Goal: Check status: Check status

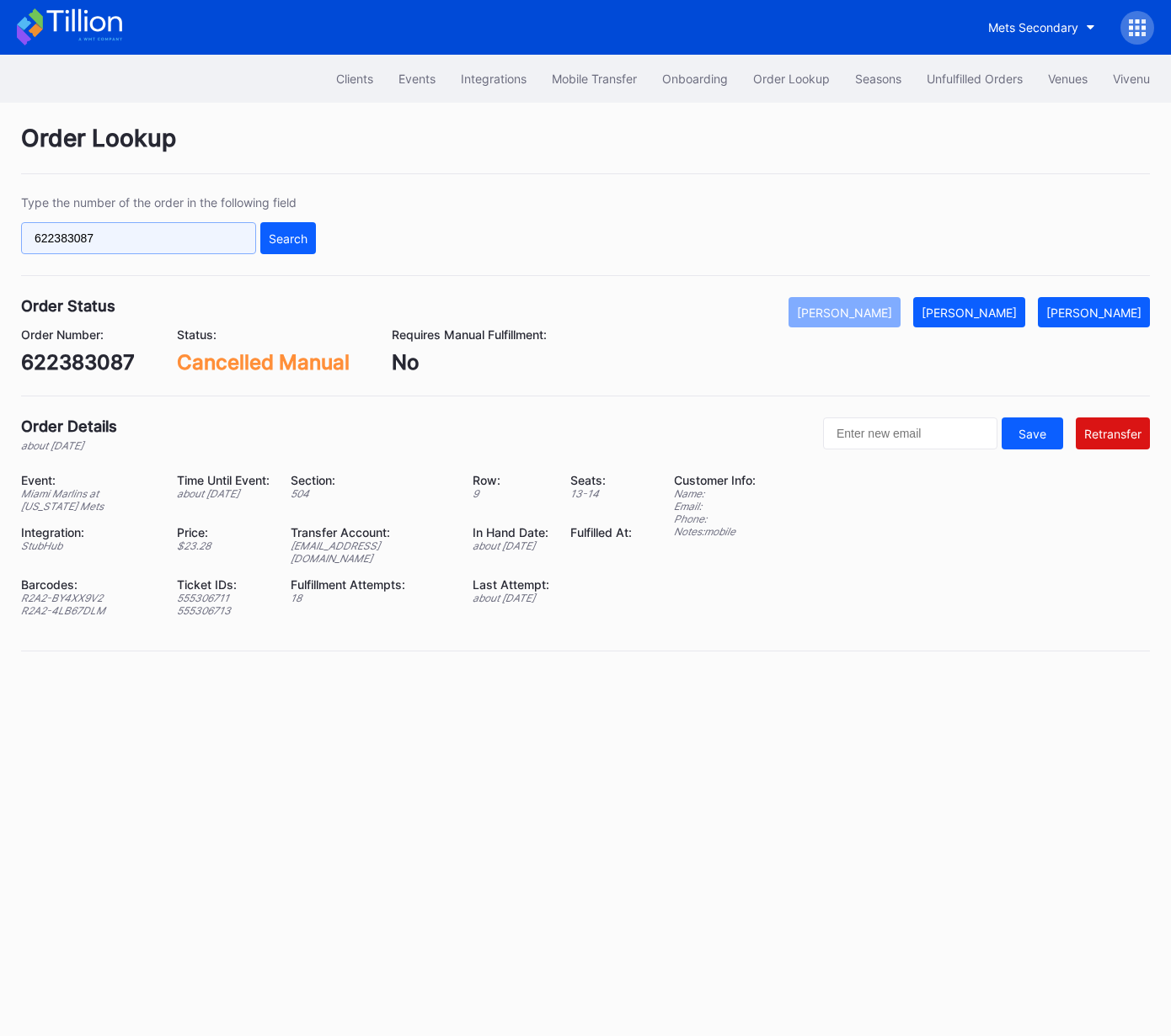
click at [193, 241] on input "622383087" at bounding box center [138, 238] width 235 height 32
click at [193, 240] on input "622383087" at bounding box center [138, 238] width 235 height 32
paste input "22p1sd58olq"
click at [280, 243] on div "Search" at bounding box center [287, 238] width 39 height 15
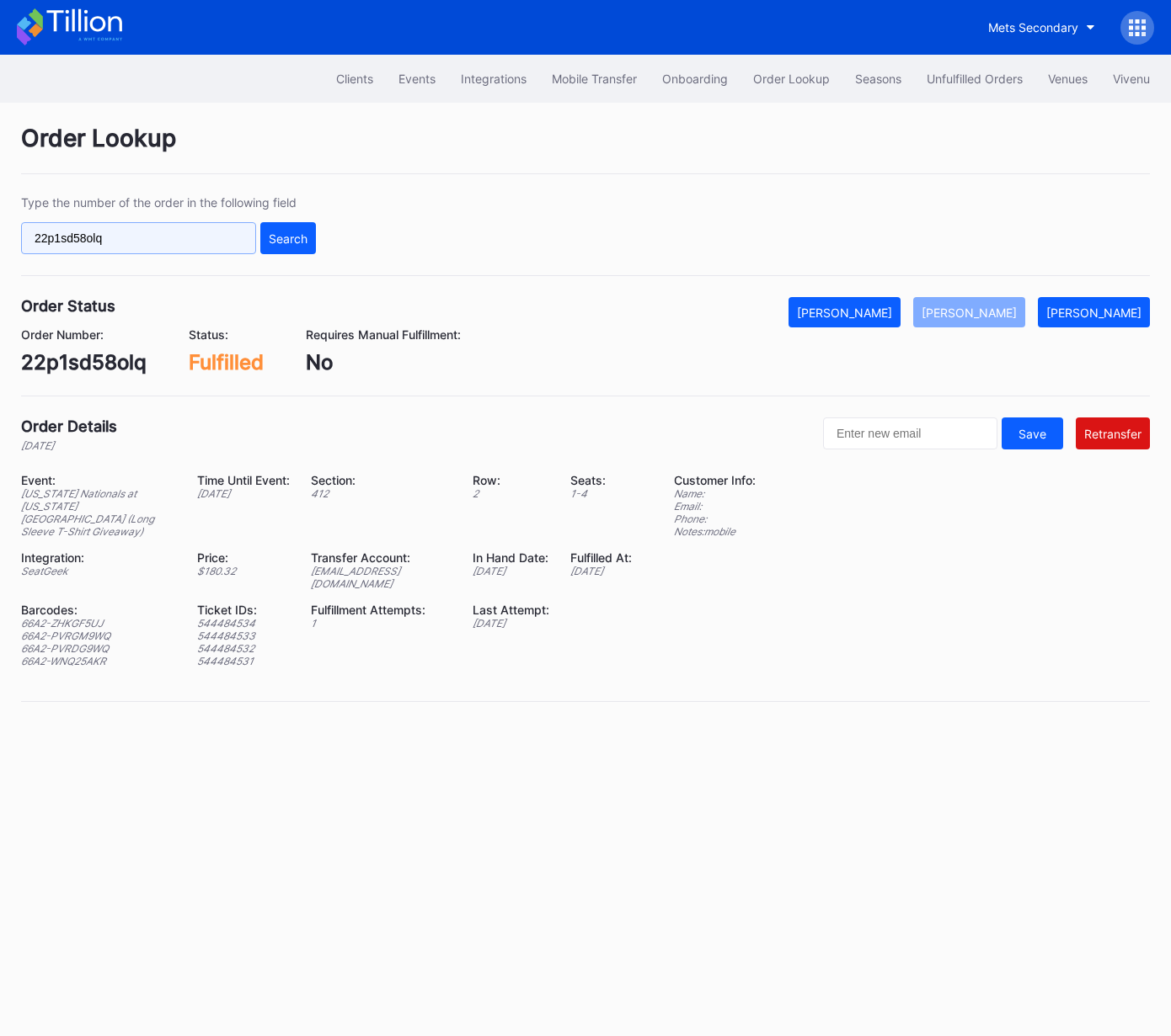
click at [209, 243] on input "22p1sd58olq" at bounding box center [138, 238] width 235 height 32
click at [210, 243] on input "22p1sd58olq" at bounding box center [138, 238] width 235 height 32
paste input "961352736"
type input "961352736"
click at [287, 236] on div "Search" at bounding box center [287, 238] width 39 height 15
